Goal: Complete application form: Complete application form

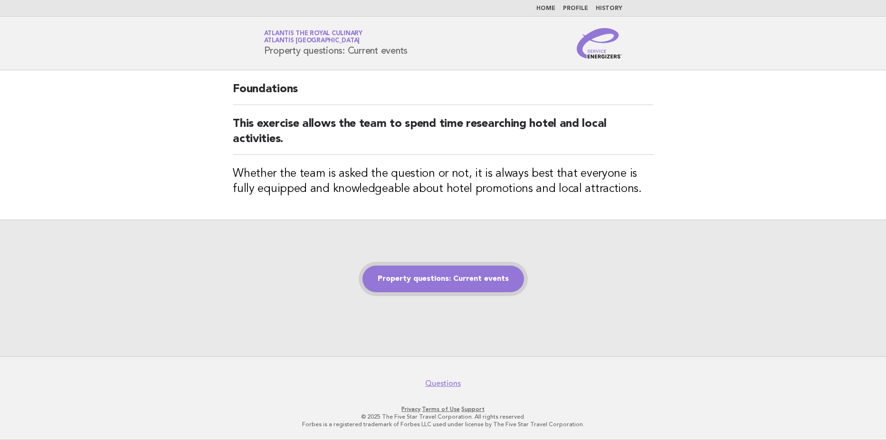
click at [458, 273] on link "Property questions: Current events" at bounding box center [444, 279] width 162 height 27
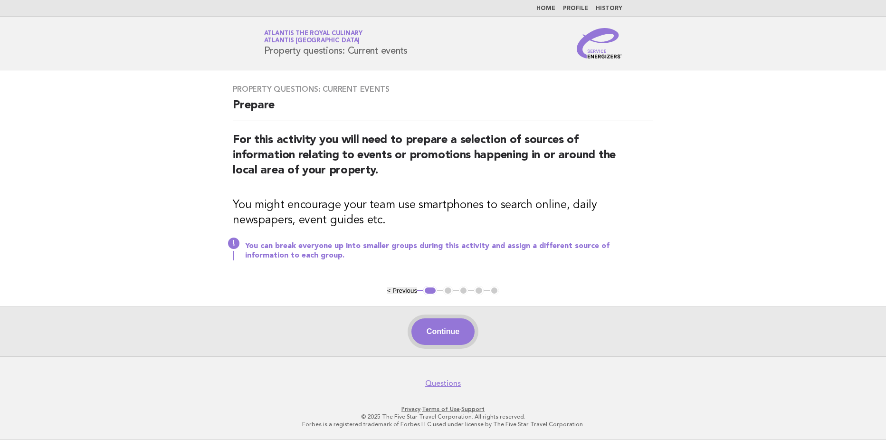
click at [447, 326] on button "Continue" at bounding box center [442, 331] width 63 height 27
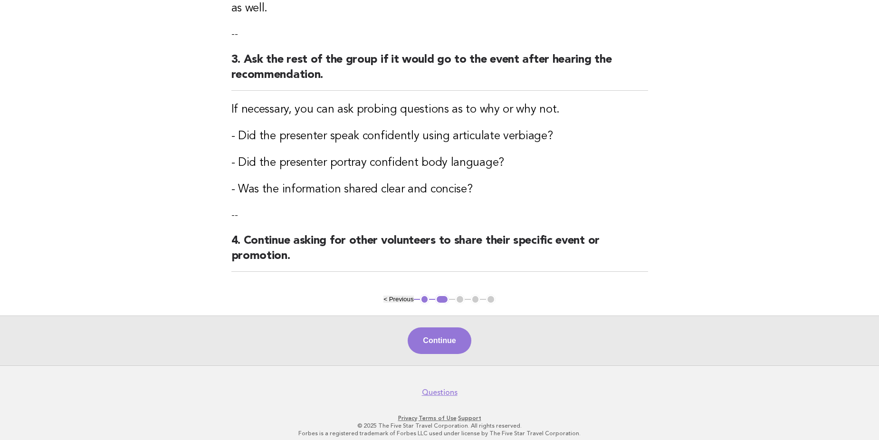
scroll to position [292, 0]
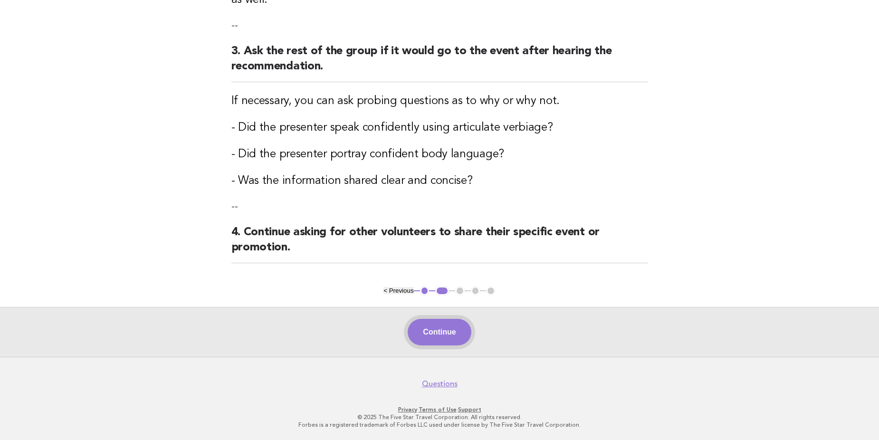
click at [439, 331] on button "Continue" at bounding box center [439, 332] width 63 height 27
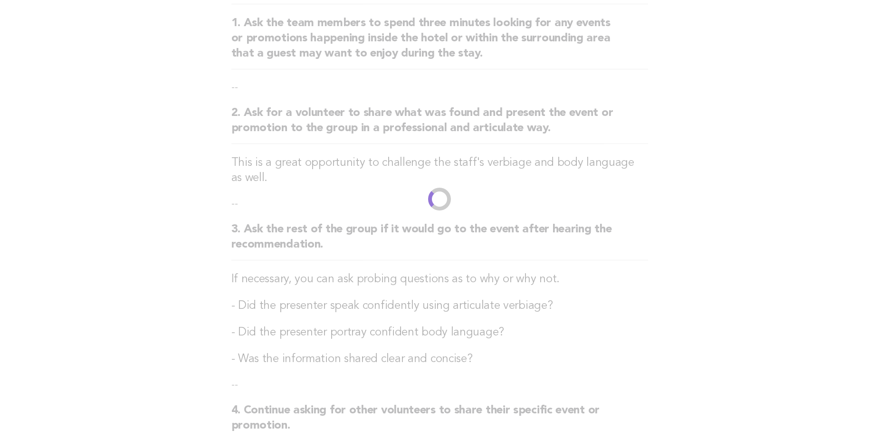
scroll to position [0, 0]
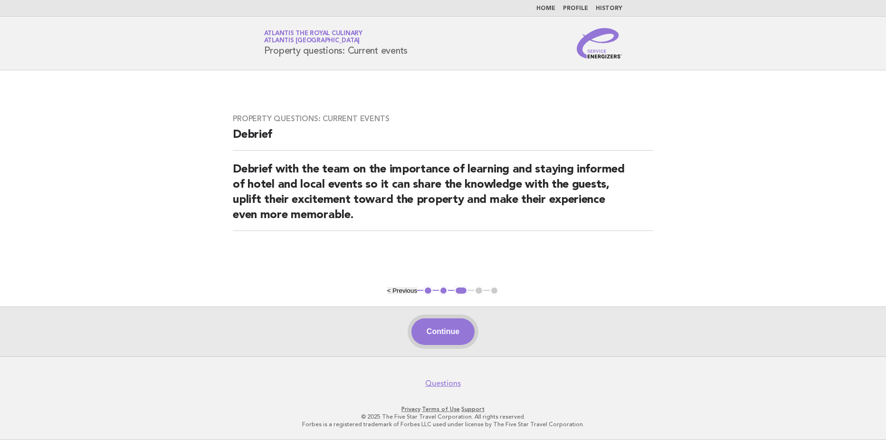
click at [435, 332] on button "Continue" at bounding box center [442, 331] width 63 height 27
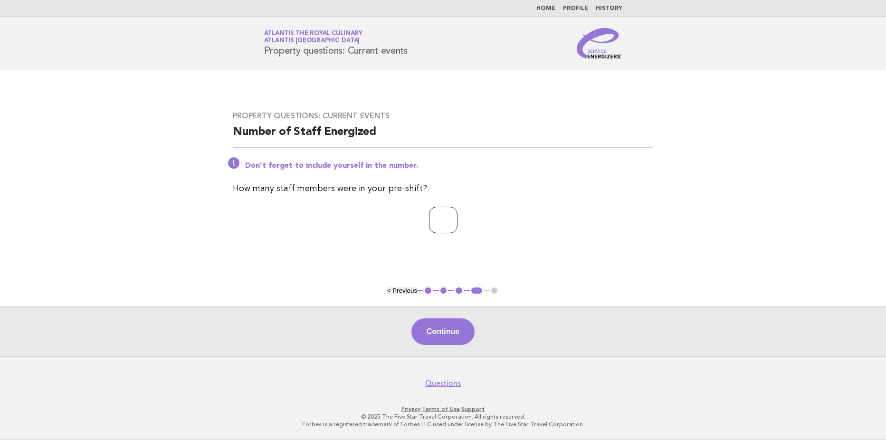
click at [458, 220] on input "*" at bounding box center [443, 220] width 29 height 27
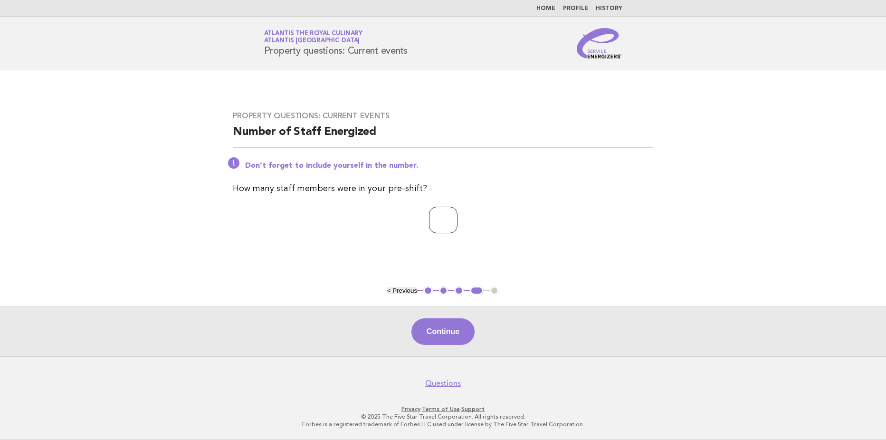
click at [458, 220] on input "*" at bounding box center [443, 220] width 29 height 27
type input "*"
click at [458, 220] on input "*" at bounding box center [443, 220] width 29 height 27
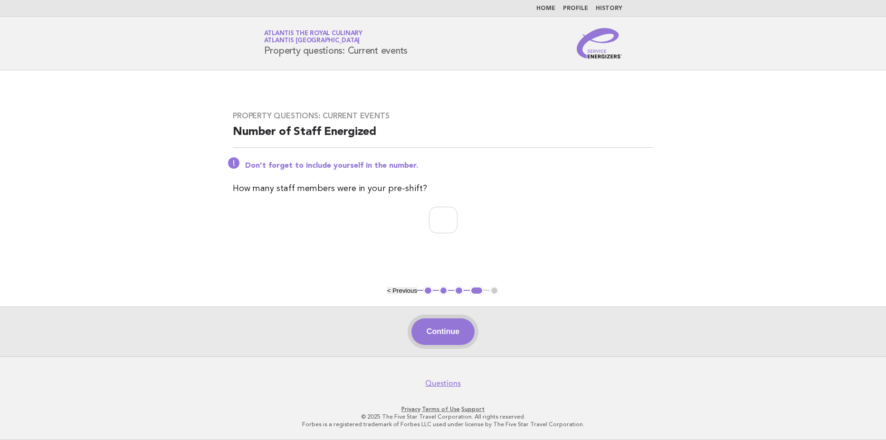
click at [439, 330] on button "Continue" at bounding box center [442, 331] width 63 height 27
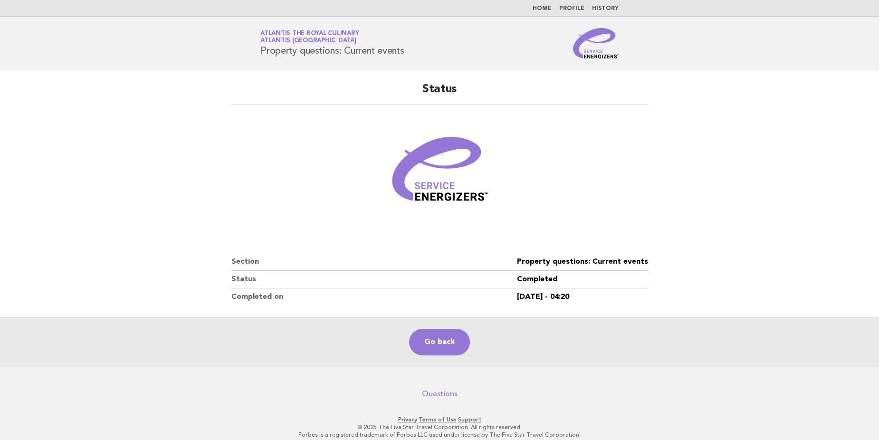
click at [145, 144] on main "Status Section Property questions: Current events Status Completed Completed on…" at bounding box center [439, 218] width 879 height 296
